Goal: Find specific page/section: Find specific page/section

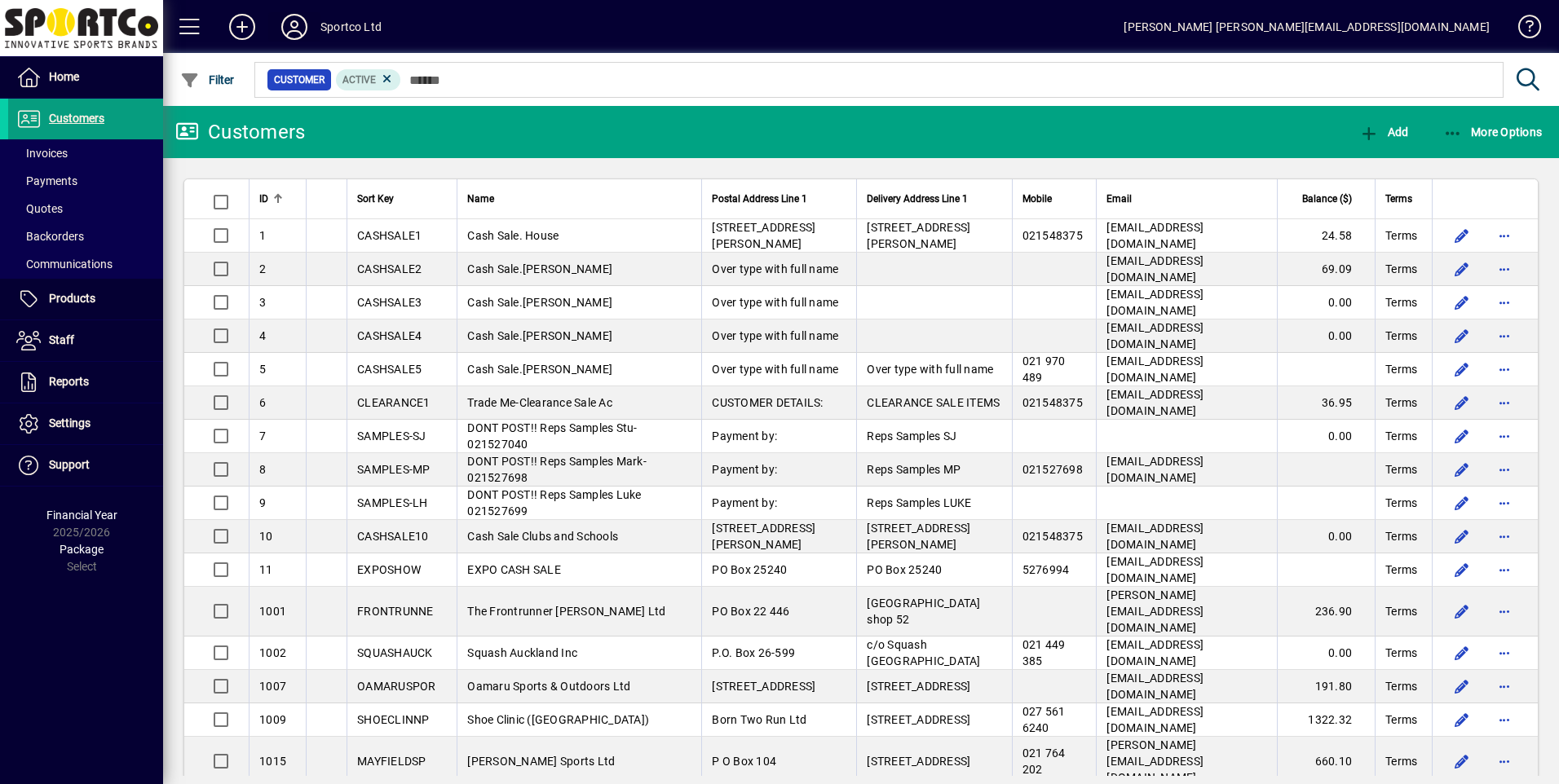
click at [282, 19] on icon at bounding box center [294, 27] width 33 height 26
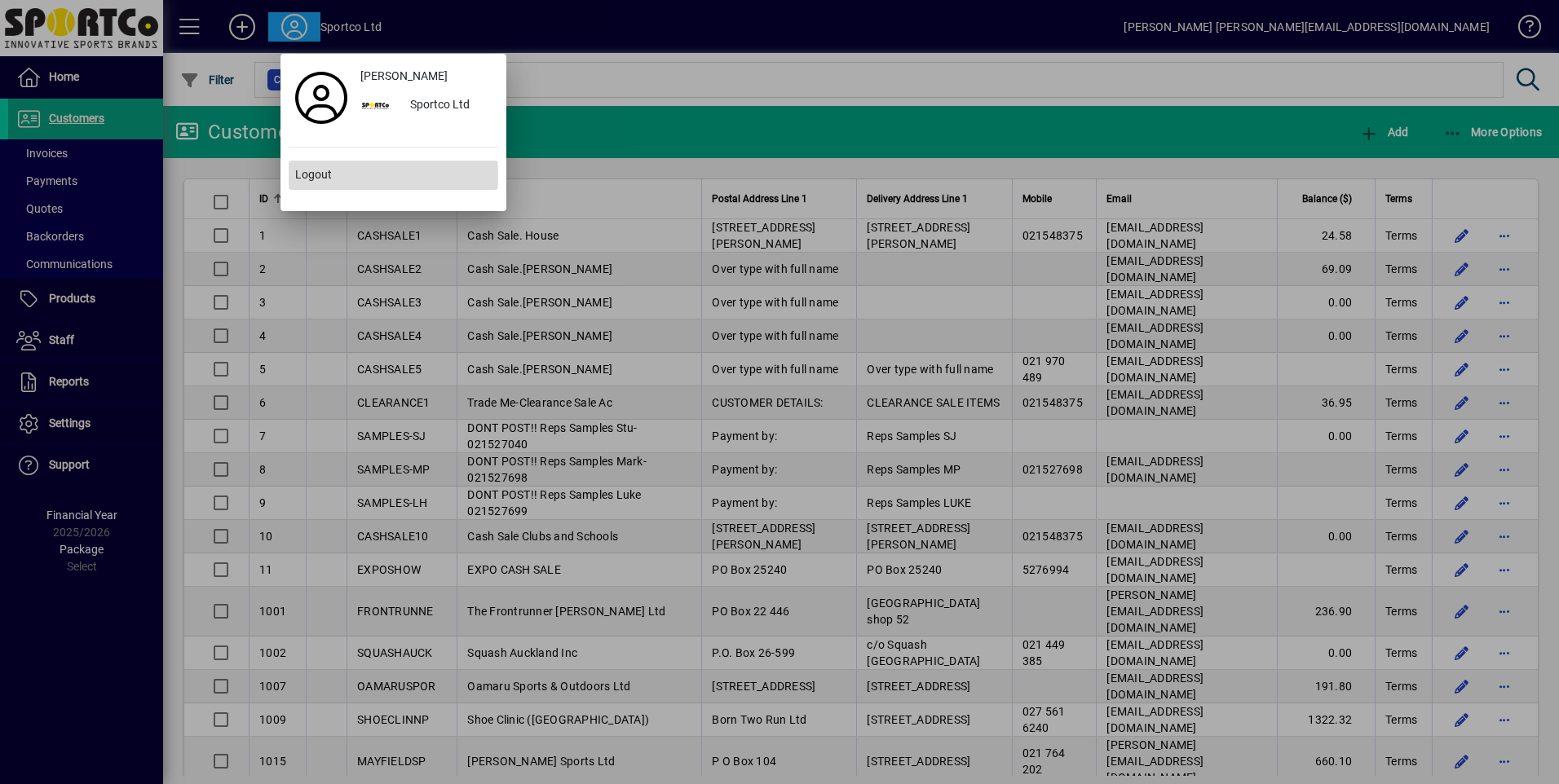
click at [323, 176] on span "Logout" at bounding box center [313, 175] width 36 height 17
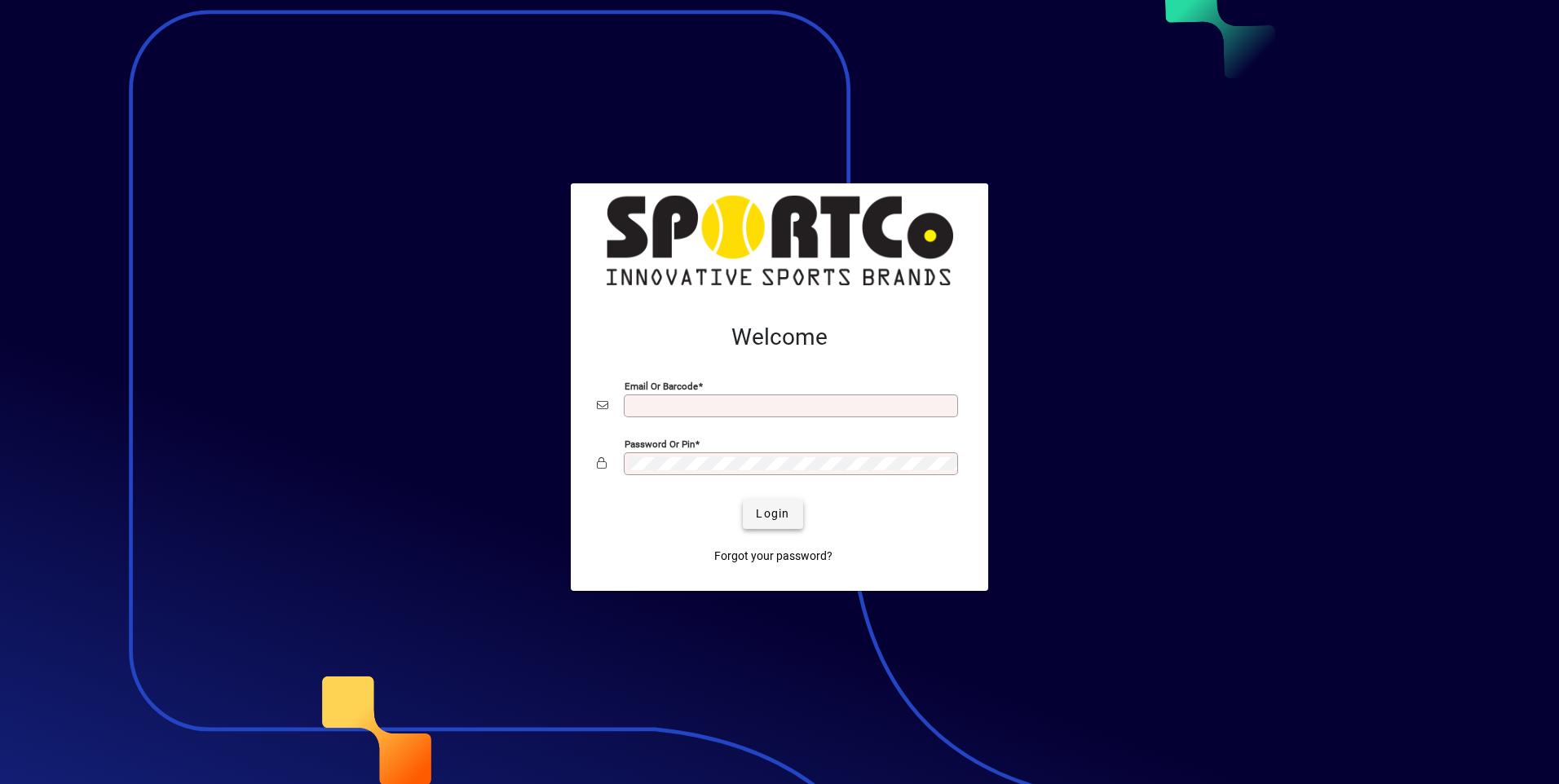
type input "**********"
click at [780, 516] on span "Login" at bounding box center [773, 513] width 34 height 17
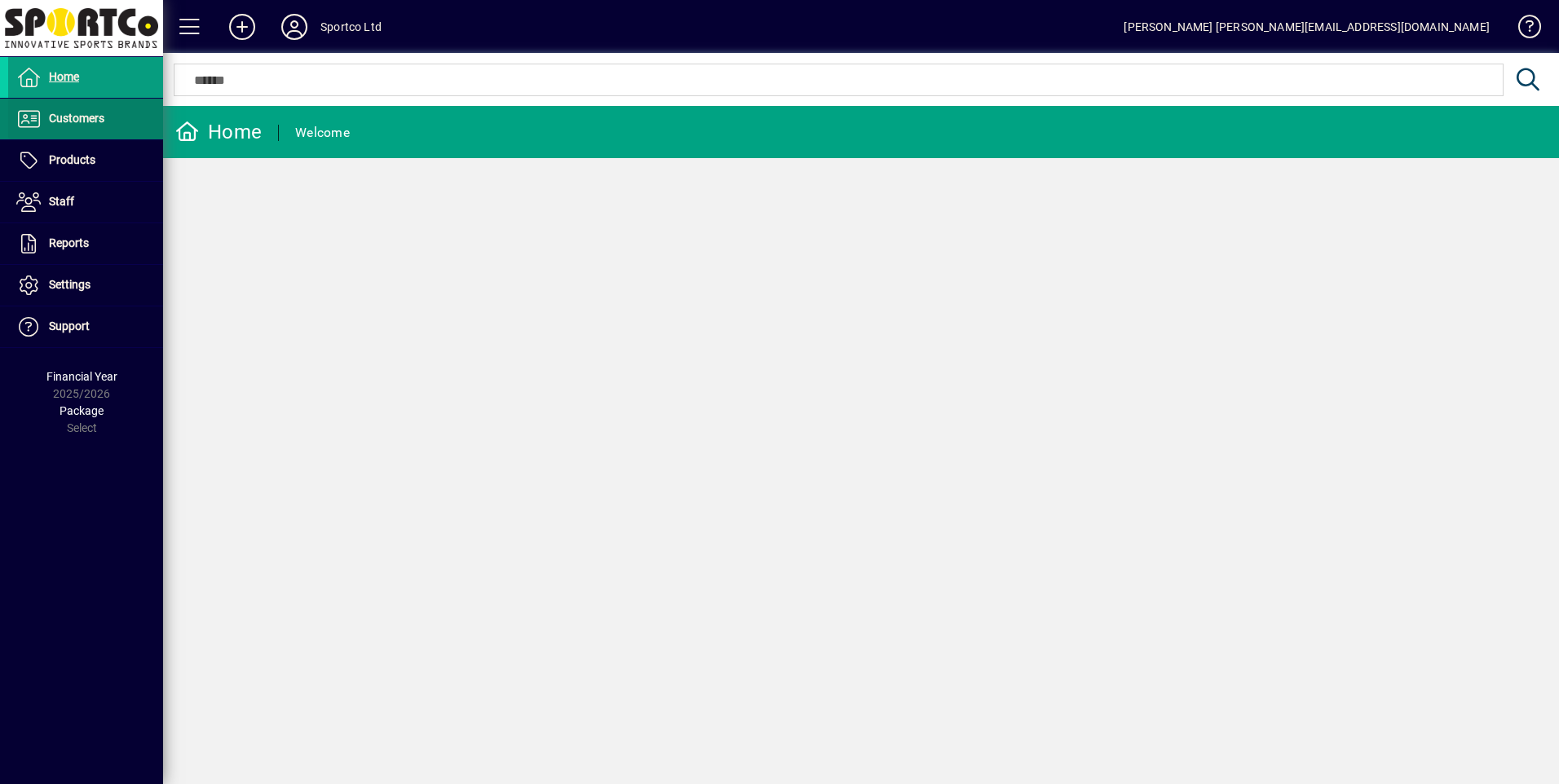
click at [107, 124] on span at bounding box center [85, 119] width 155 height 39
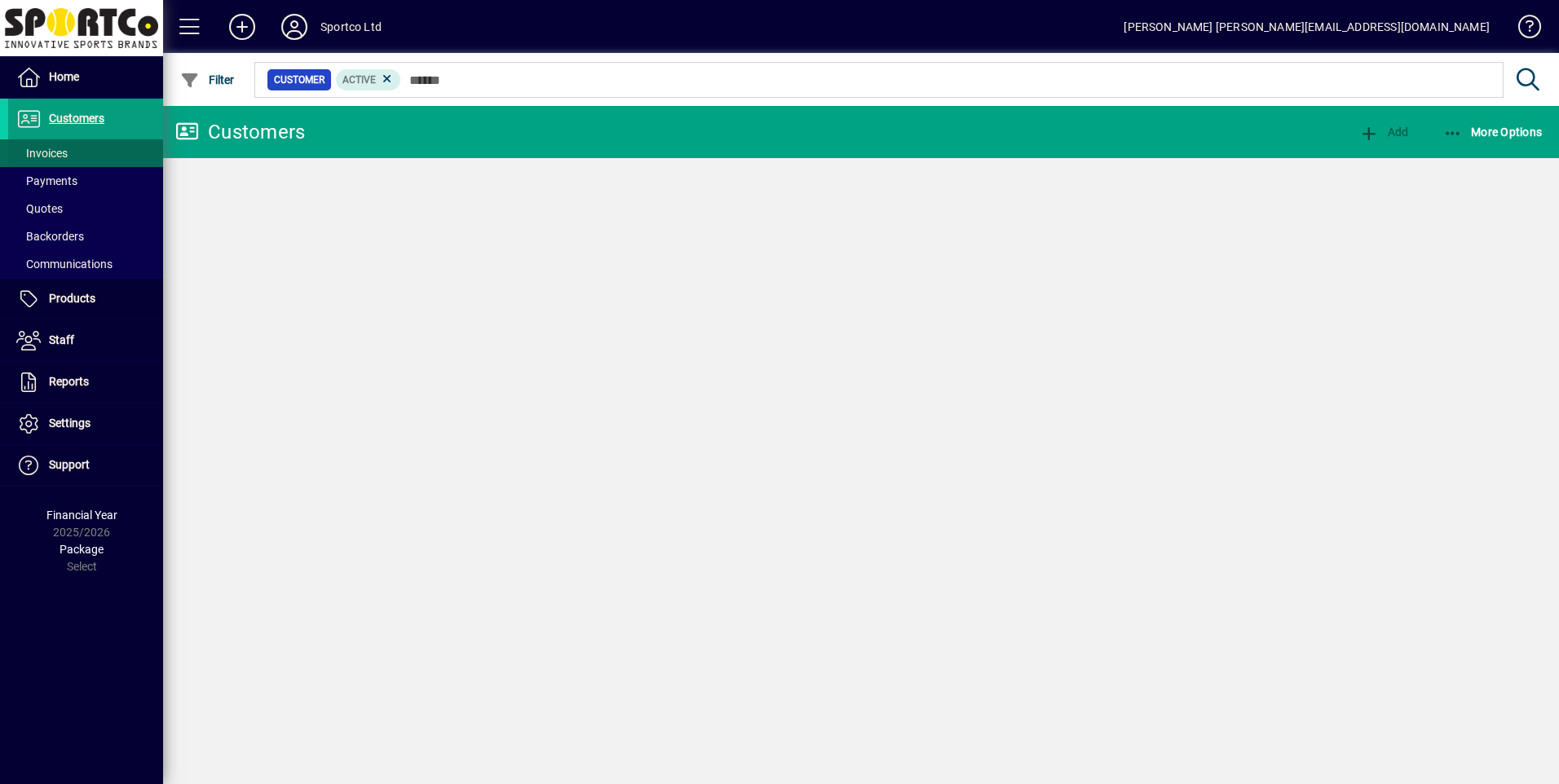
click at [56, 145] on span "Invoices" at bounding box center [37, 153] width 59 height 17
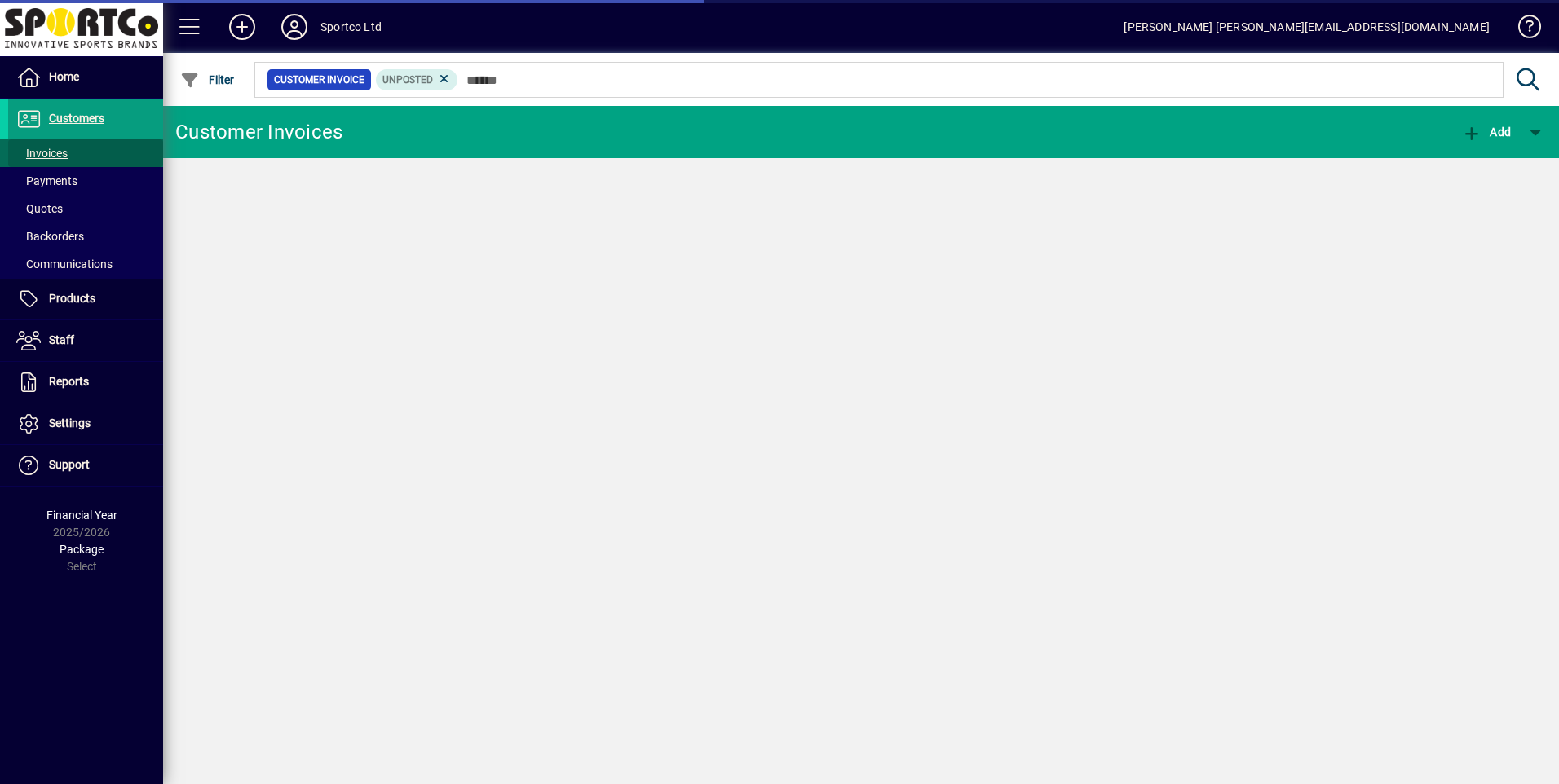
click at [56, 152] on span "Invoices" at bounding box center [42, 153] width 51 height 13
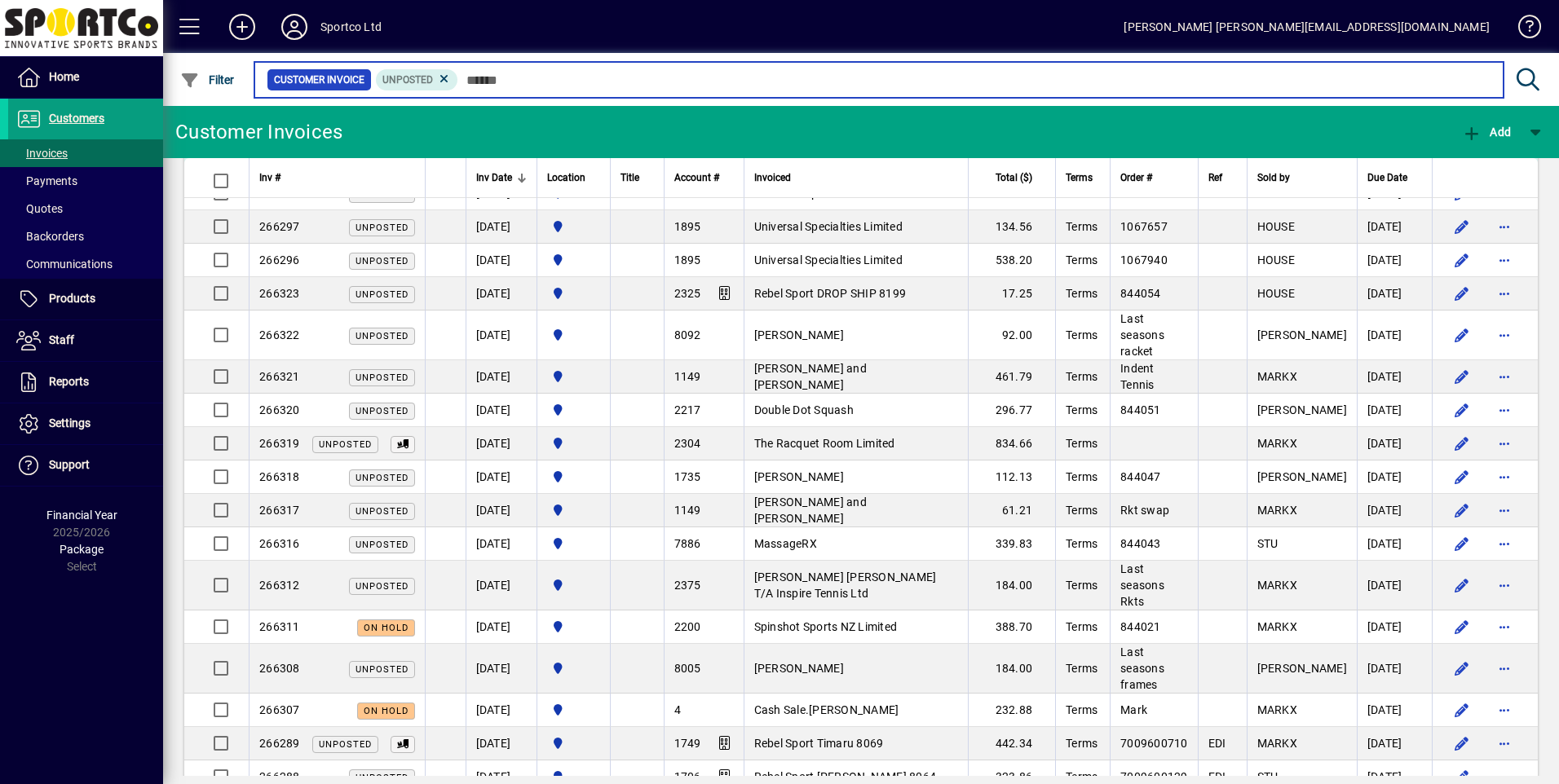
scroll to position [245, 0]
